Goal: Task Accomplishment & Management: Use online tool/utility

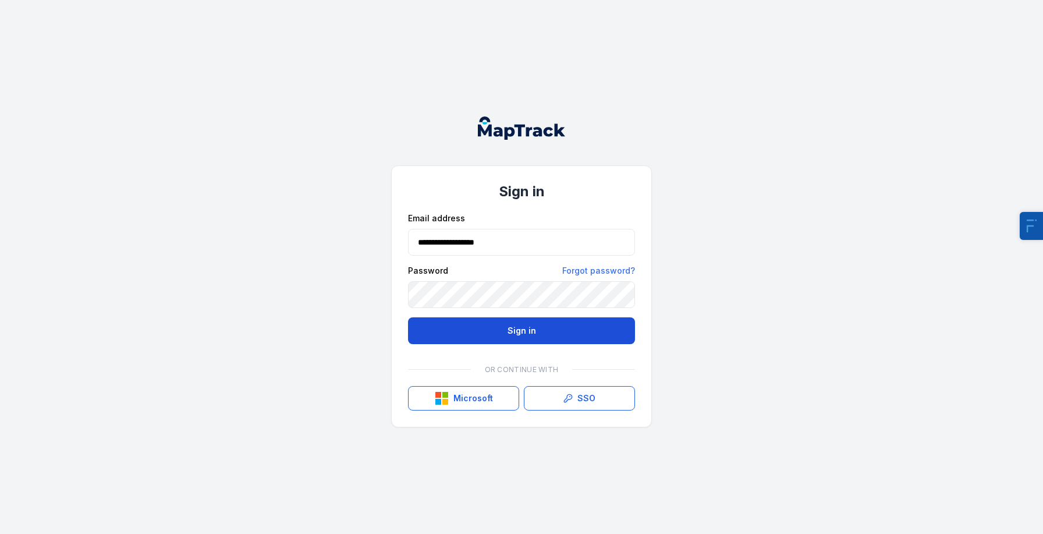
click at [438, 328] on button "Sign in" at bounding box center [521, 330] width 227 height 27
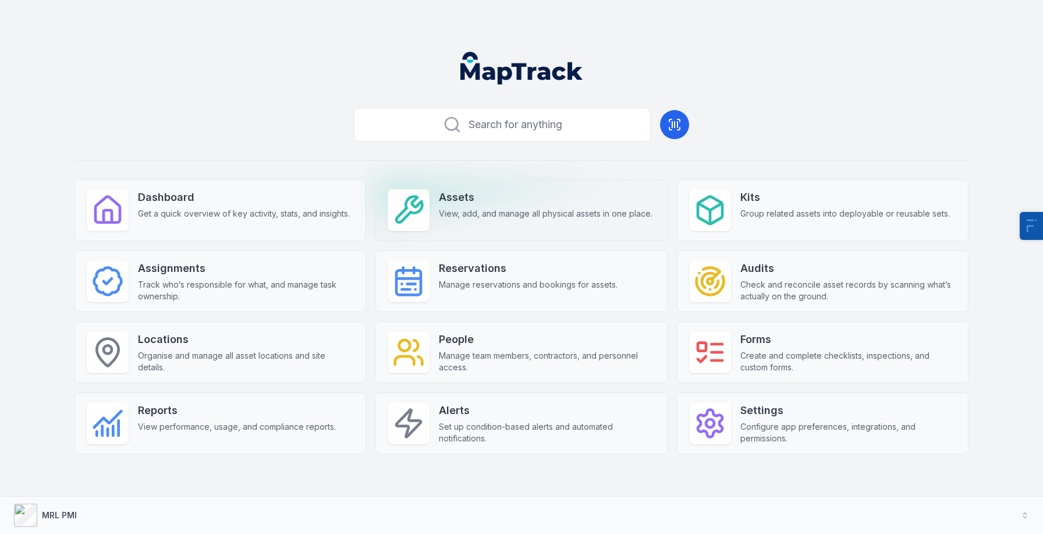
click at [440, 210] on span "View, add, and manage all physical assets in one place." at bounding box center [546, 214] width 214 height 12
